Goal: Information Seeking & Learning: Check status

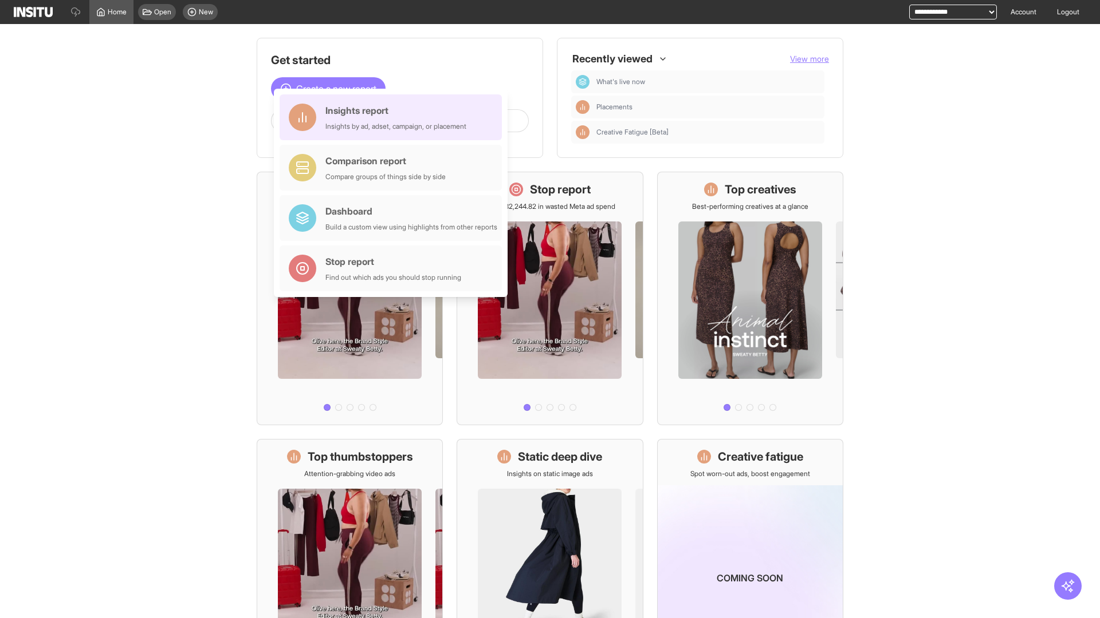
click at [393, 117] on div "Insights report Insights by ad, adset, campaign, or placement" at bounding box center [395, 117] width 141 height 27
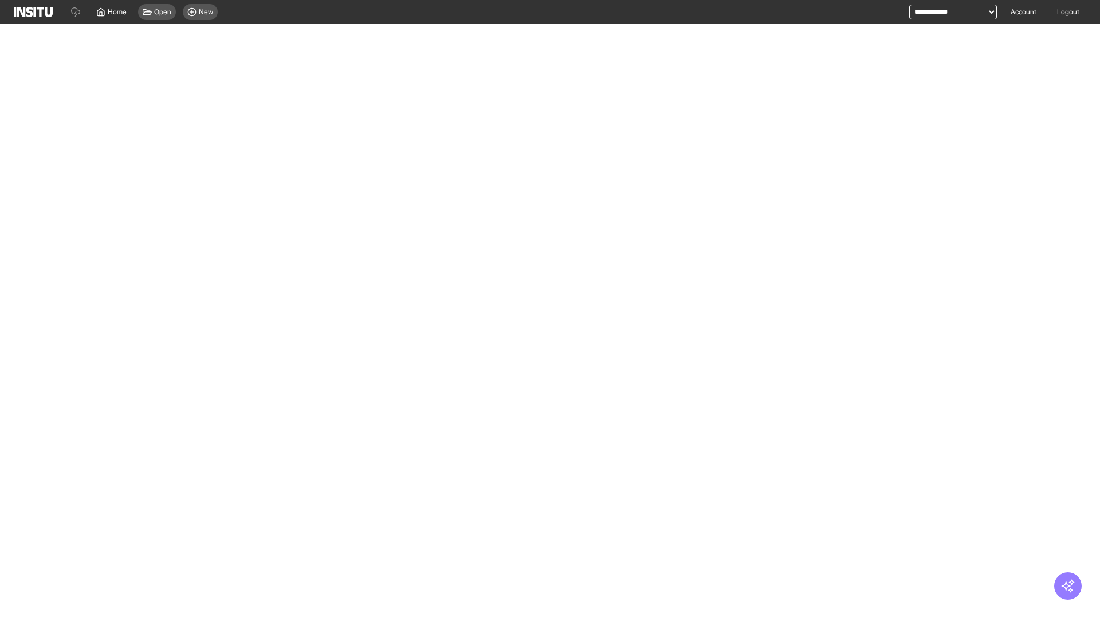
select select "**"
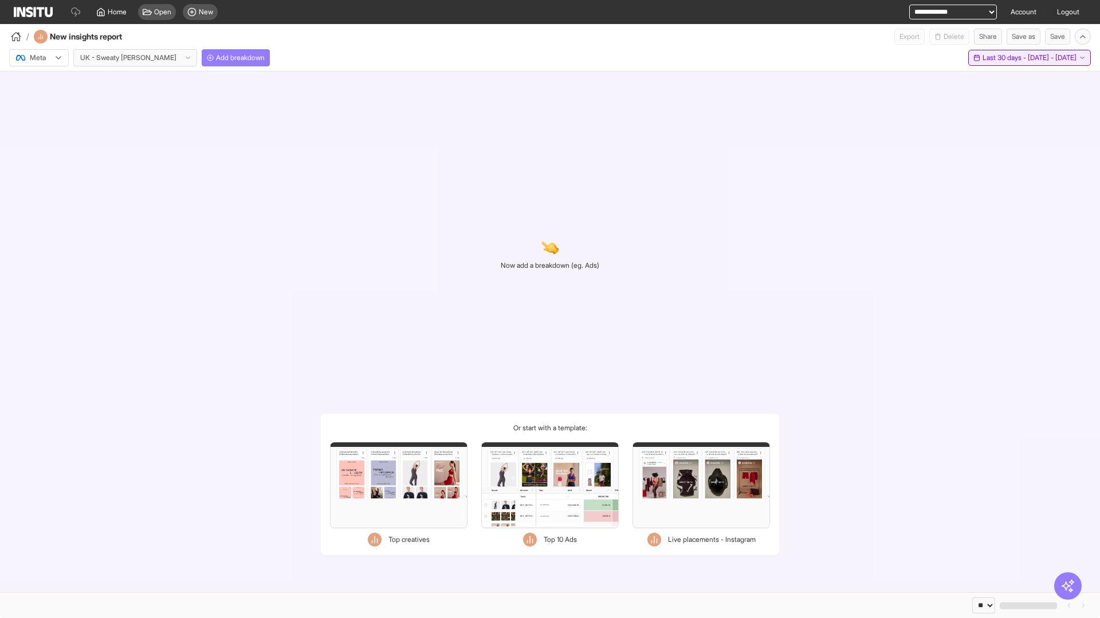
click at [1002, 58] on span "Last 30 days - [DATE] - [DATE]" at bounding box center [1029, 57] width 94 height 9
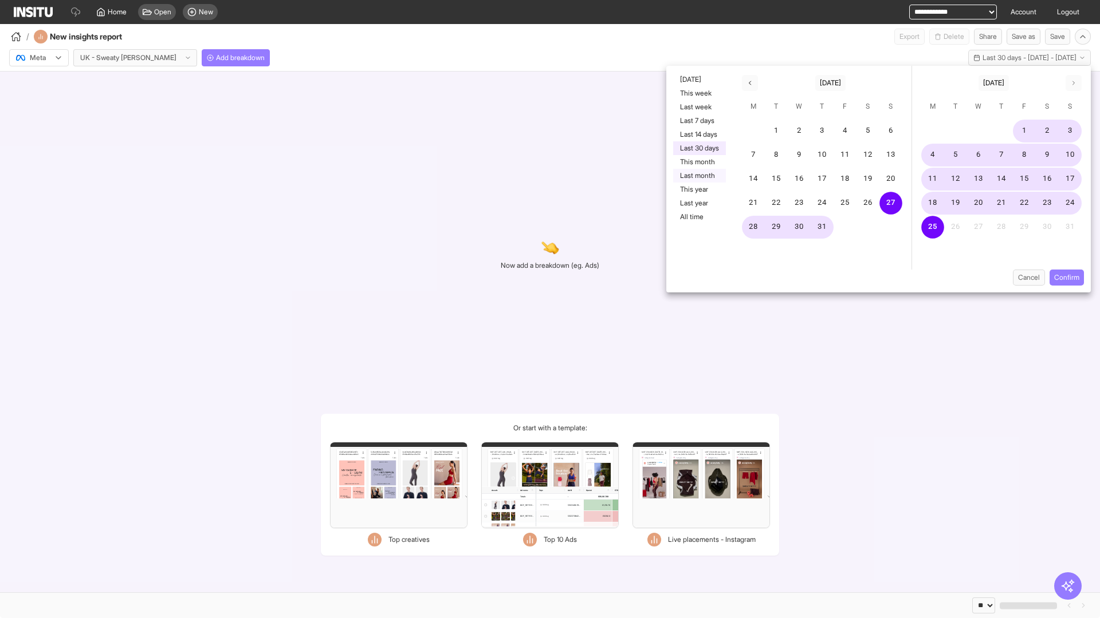
click at [698, 176] on button "Last month" at bounding box center [699, 176] width 53 height 14
